Goal: Task Accomplishment & Management: Use online tool/utility

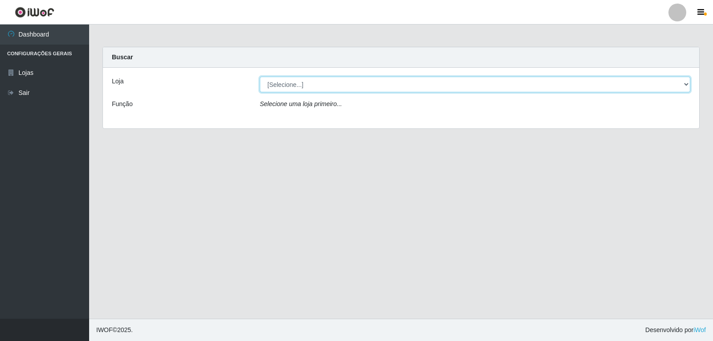
click at [336, 86] on select "[Selecione...] [PERSON_NAME]" at bounding box center [475, 85] width 430 height 16
select select "523"
click at [260, 77] on select "[Selecione...] [PERSON_NAME]" at bounding box center [475, 85] width 430 height 16
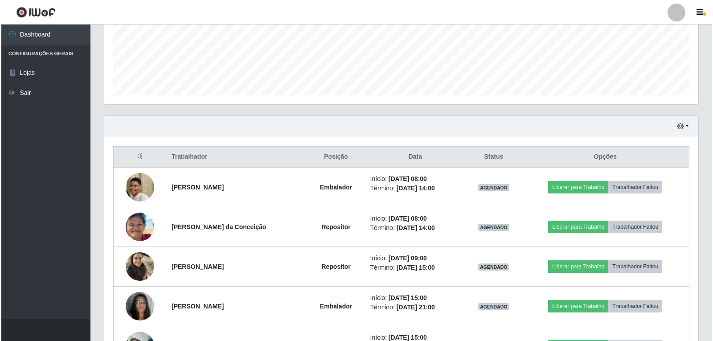
scroll to position [223, 0]
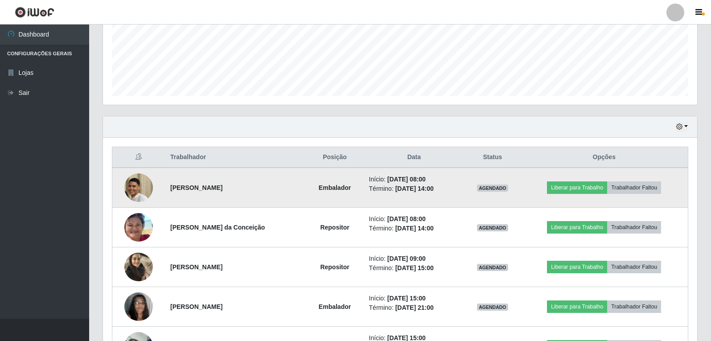
click at [136, 187] on img at bounding box center [138, 187] width 29 height 41
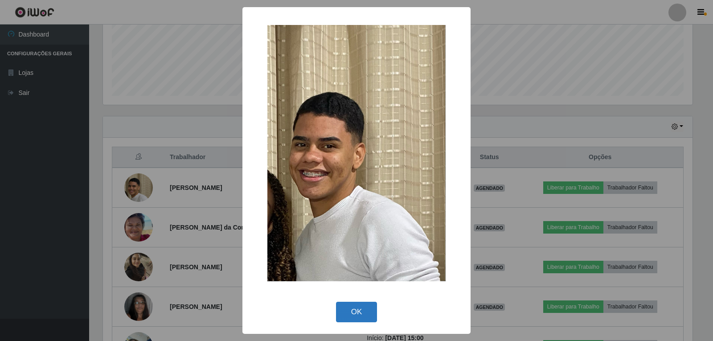
click at [351, 316] on button "OK" at bounding box center [356, 312] width 41 height 21
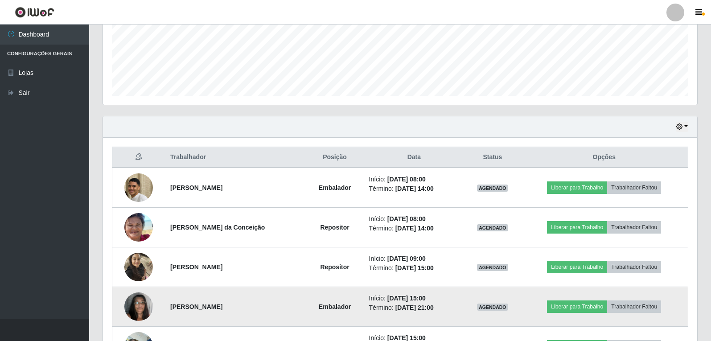
scroll to position [267, 0]
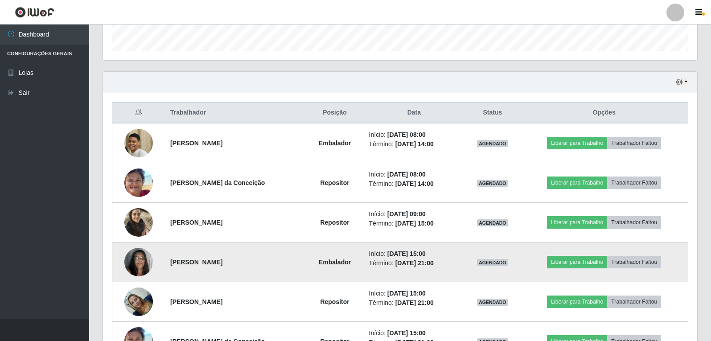
click at [143, 259] on img at bounding box center [138, 262] width 29 height 38
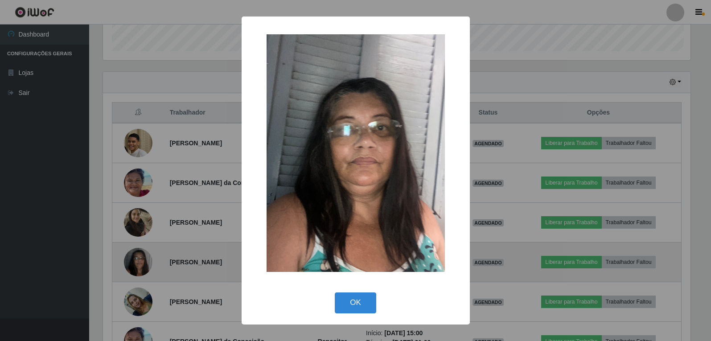
scroll to position [185, 590]
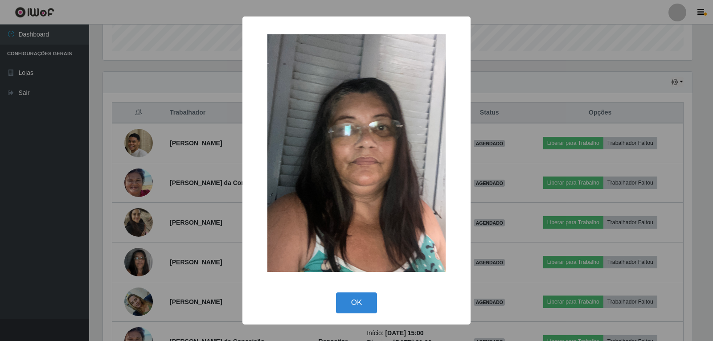
drag, startPoint x: 343, startPoint y: 311, endPoint x: 337, endPoint y: 310, distance: 6.5
click at [344, 311] on button "OK" at bounding box center [356, 302] width 41 height 21
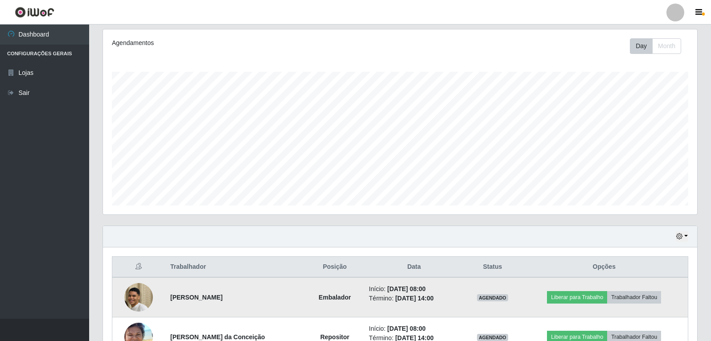
scroll to position [0, 0]
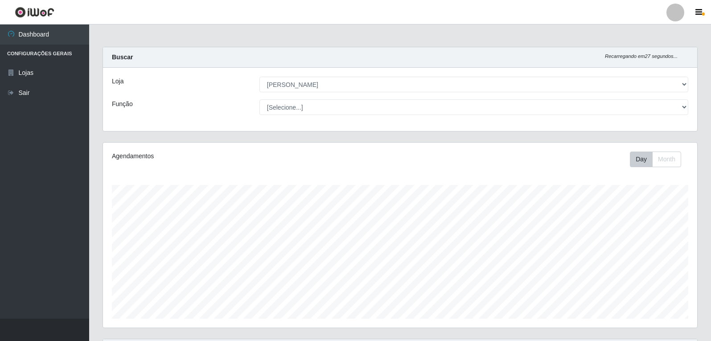
click at [246, 29] on main "Carregando... Buscar Recarregando em 27 segundos... Loja [Selecione...] Queiroz…" at bounding box center [400, 337] width 622 height 624
click at [19, 256] on ul "Dashboard Configurações Gerais Lojas Sair" at bounding box center [44, 172] width 89 height 294
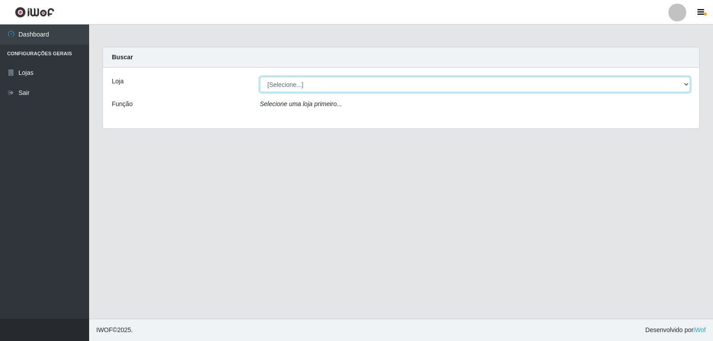
click at [283, 86] on select "[Selecione...] [PERSON_NAME]" at bounding box center [475, 85] width 430 height 16
select select "523"
click at [260, 77] on select "[Selecione...] [PERSON_NAME]" at bounding box center [475, 85] width 430 height 16
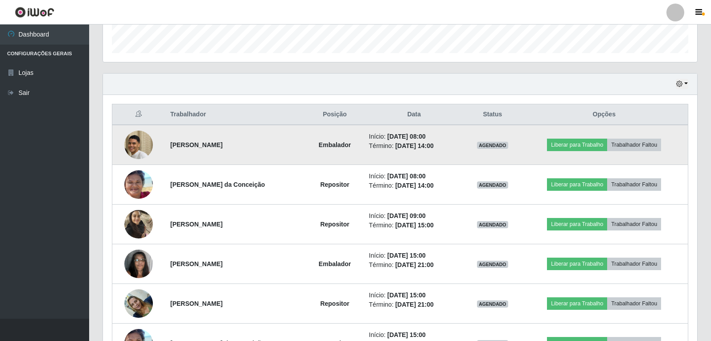
scroll to position [267, 0]
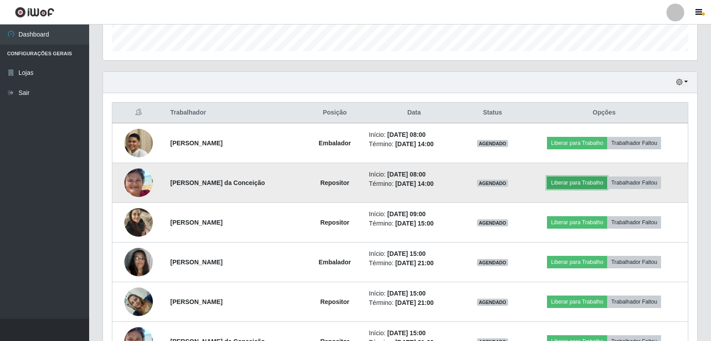
click at [563, 184] on button "Liberar para Trabalho" at bounding box center [577, 182] width 60 height 12
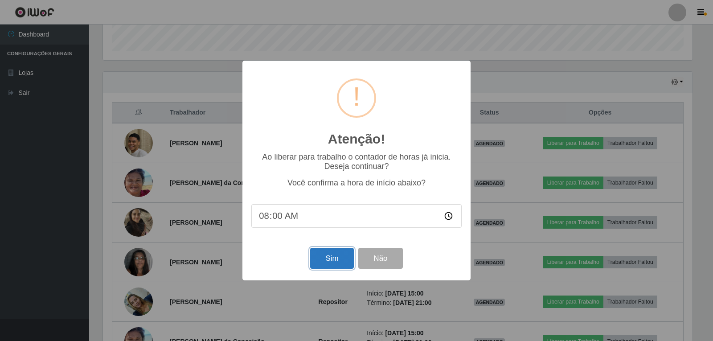
click at [334, 263] on button "Sim" at bounding box center [331, 258] width 43 height 21
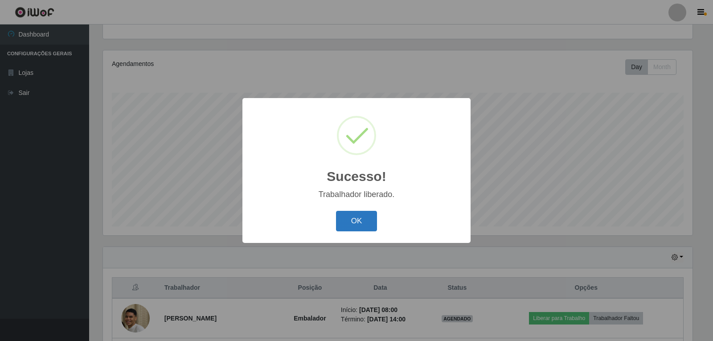
click at [353, 224] on button "OK" at bounding box center [356, 221] width 41 height 21
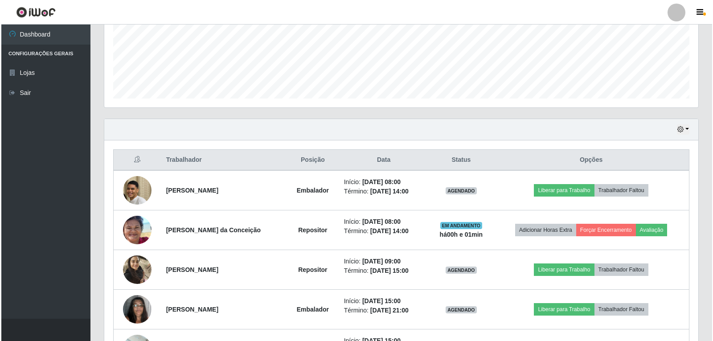
scroll to position [270, 0]
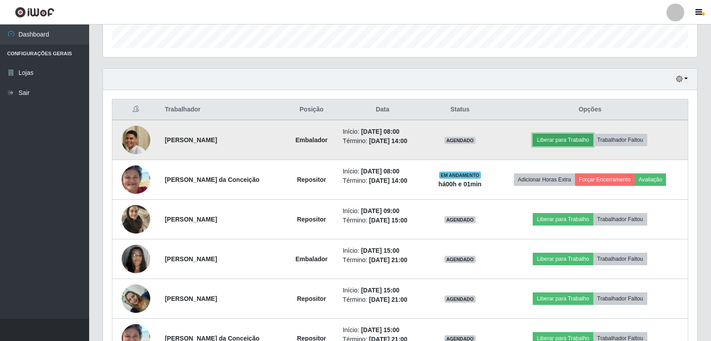
click at [548, 138] on button "Liberar para Trabalho" at bounding box center [563, 140] width 60 height 12
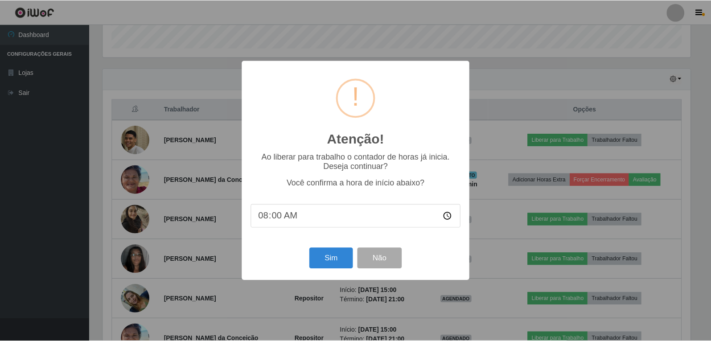
scroll to position [185, 590]
click at [333, 261] on button "Sim" at bounding box center [331, 258] width 43 height 21
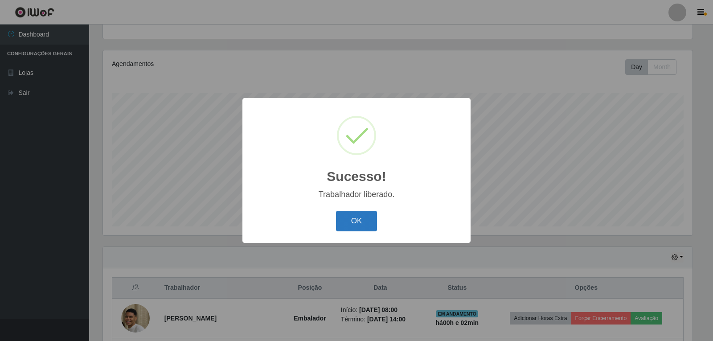
click at [356, 224] on button "OK" at bounding box center [356, 221] width 41 height 21
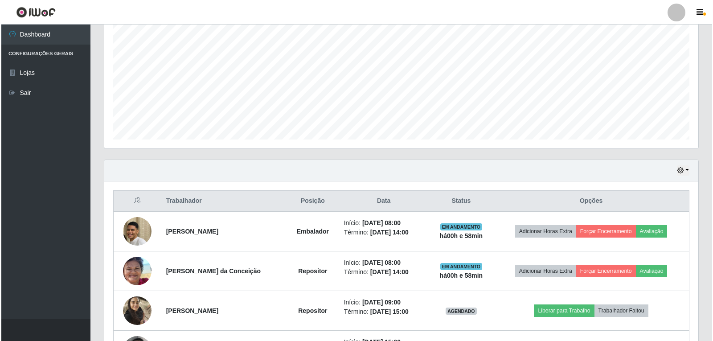
scroll to position [312, 0]
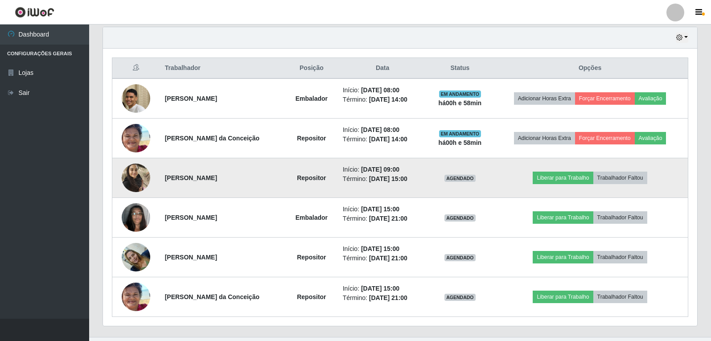
click at [518, 170] on td "Liberar para Trabalho Trabalhador Faltou" at bounding box center [590, 178] width 196 height 40
click at [564, 176] on button "Liberar para Trabalho" at bounding box center [563, 178] width 60 height 12
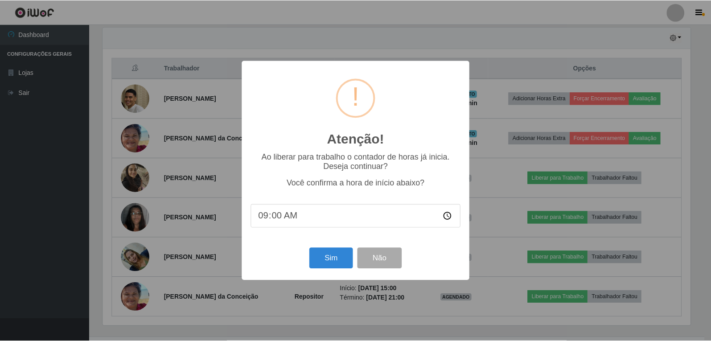
scroll to position [185, 590]
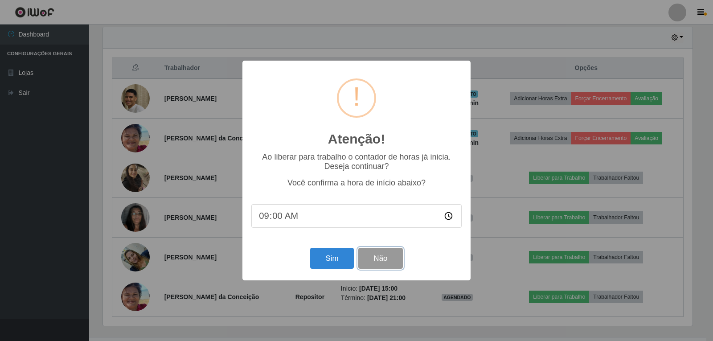
click at [393, 260] on button "Não" at bounding box center [380, 258] width 44 height 21
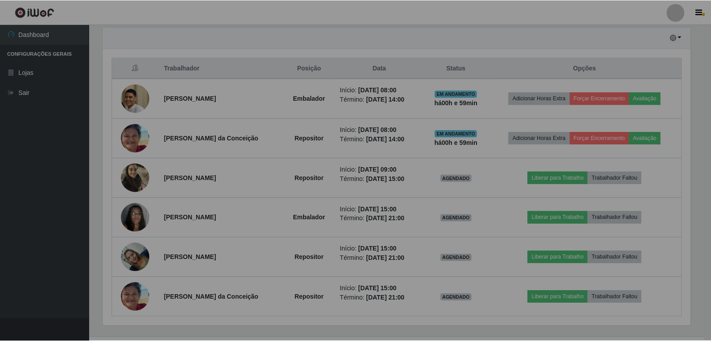
scroll to position [185, 594]
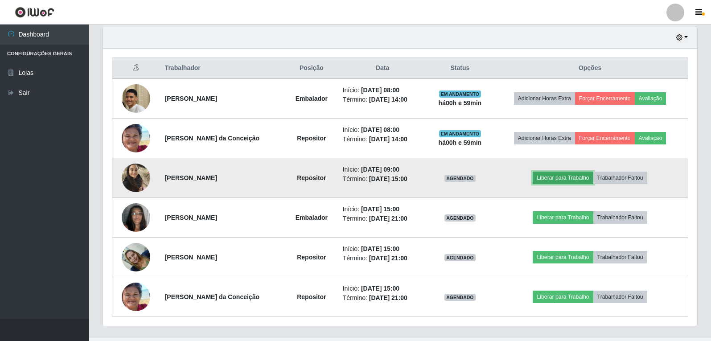
click at [548, 179] on button "Liberar para Trabalho" at bounding box center [563, 178] width 60 height 12
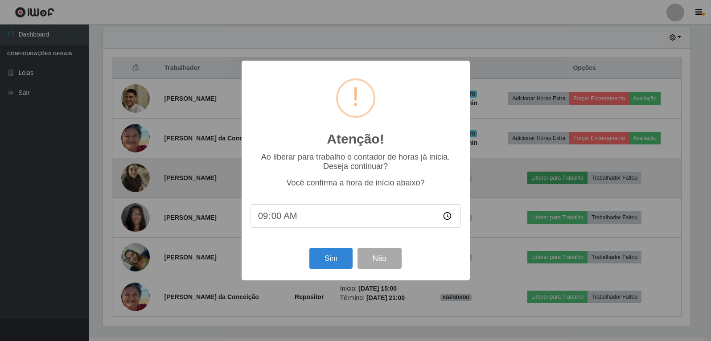
scroll to position [185, 590]
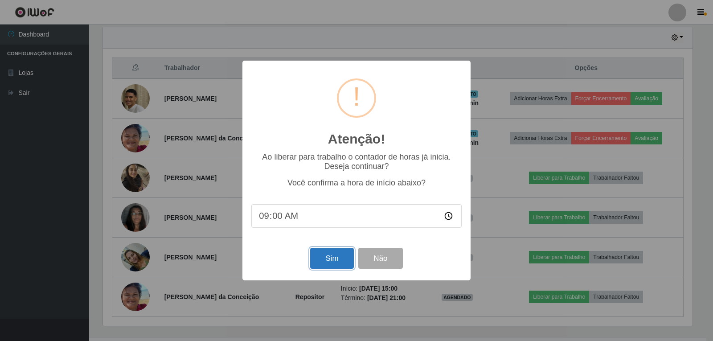
click at [341, 259] on button "Sim" at bounding box center [331, 258] width 43 height 21
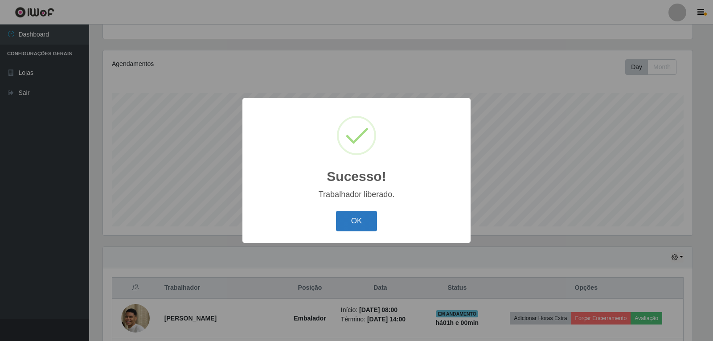
click at [359, 213] on button "OK" at bounding box center [356, 221] width 41 height 21
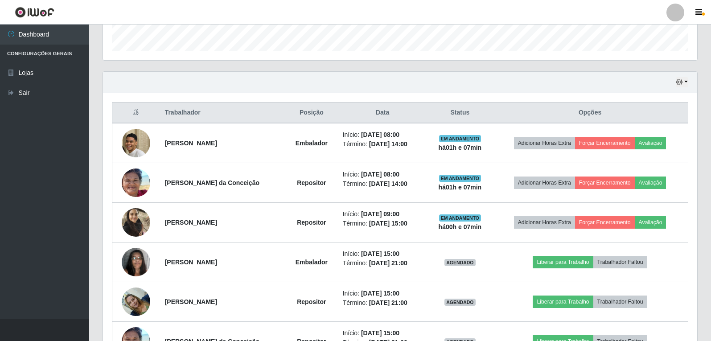
scroll to position [312, 0]
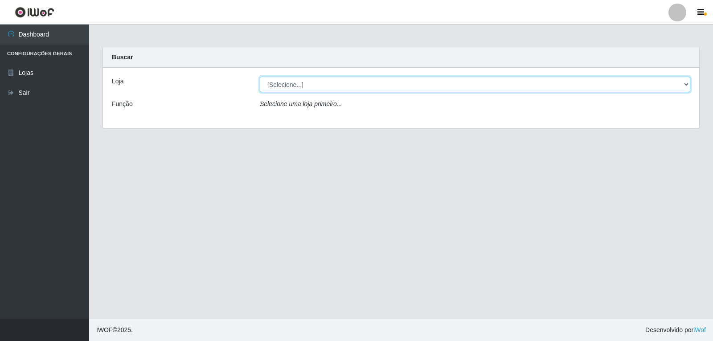
click at [680, 90] on select "[Selecione...] [PERSON_NAME]" at bounding box center [475, 85] width 430 height 16
select select "523"
click at [260, 77] on select "[Selecione...] [PERSON_NAME]" at bounding box center [475, 85] width 430 height 16
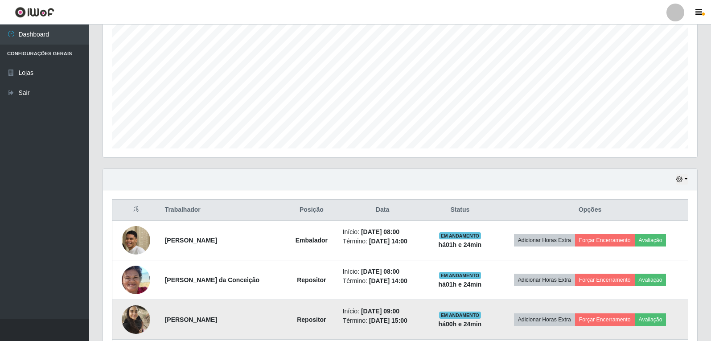
scroll to position [312, 0]
